Goal: Information Seeking & Learning: Learn about a topic

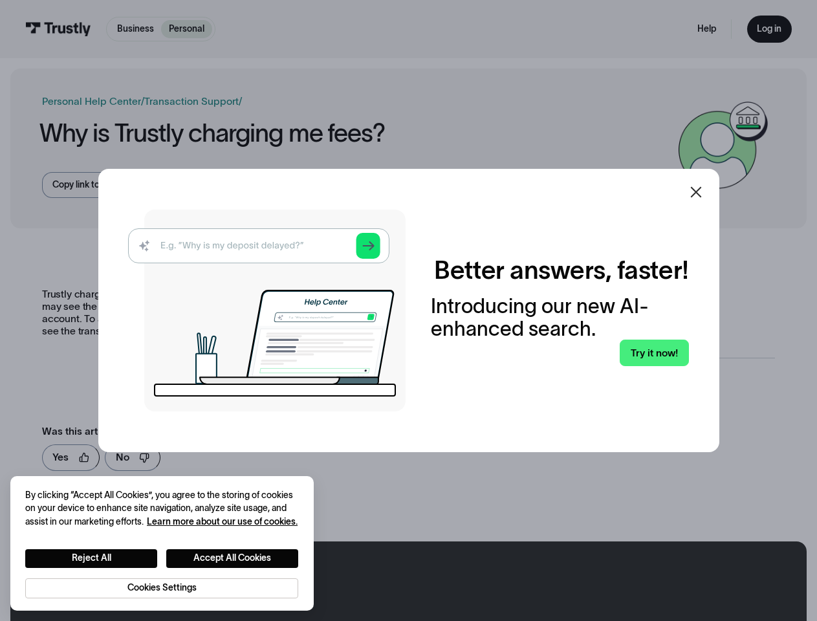
click at [405, 310] on img at bounding box center [266, 310] width 277 height 202
click at [701, 192] on icon at bounding box center [695, 192] width 11 height 11
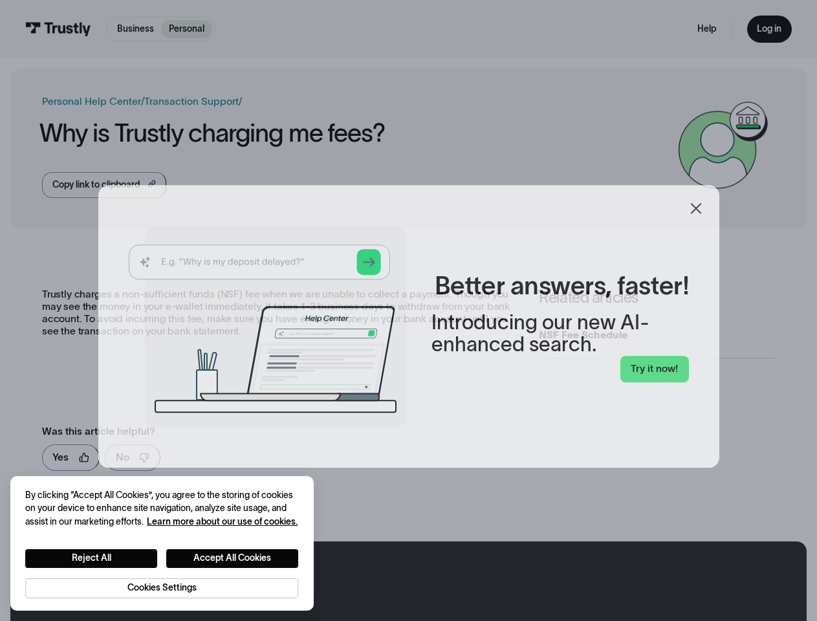
click at [91, 557] on button "Reject All" at bounding box center [91, 558] width 132 height 19
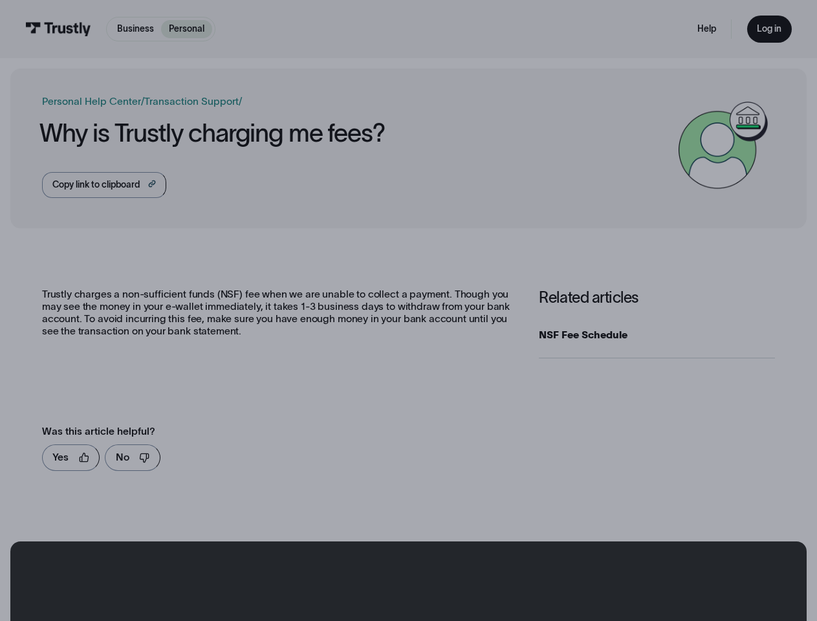
click at [233, 557] on button "Accept All Cookies" at bounding box center [232, 558] width 132 height 19
